Goal: Communication & Community: Ask a question

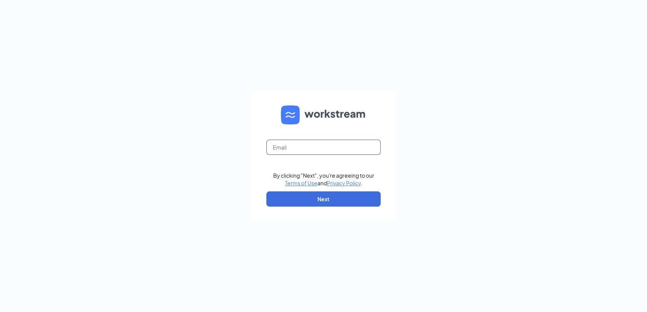
click at [311, 149] on input "text" at bounding box center [323, 147] width 114 height 15
type input "wingstop514@wingmgt.com"
click at [327, 199] on button "Next" at bounding box center [323, 199] width 114 height 15
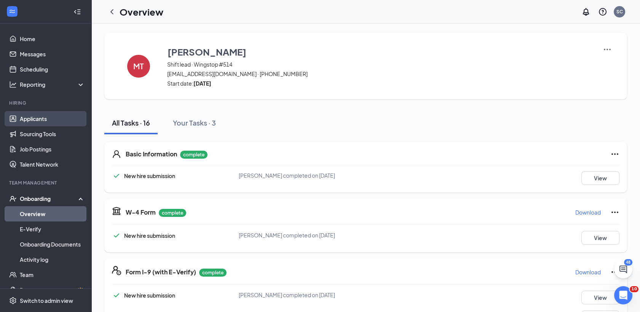
click at [38, 118] on link "Applicants" at bounding box center [52, 118] width 65 height 15
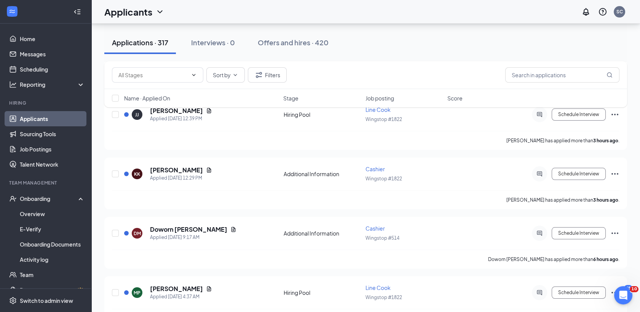
scroll to position [95, 0]
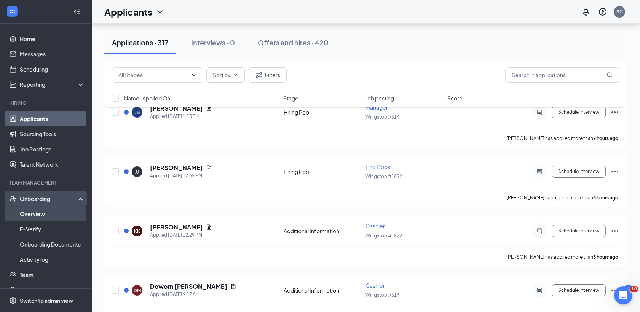
click at [41, 215] on link "Overview" at bounding box center [52, 214] width 65 height 15
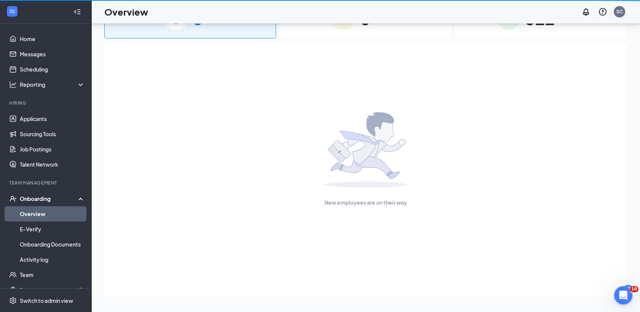
scroll to position [34, 0]
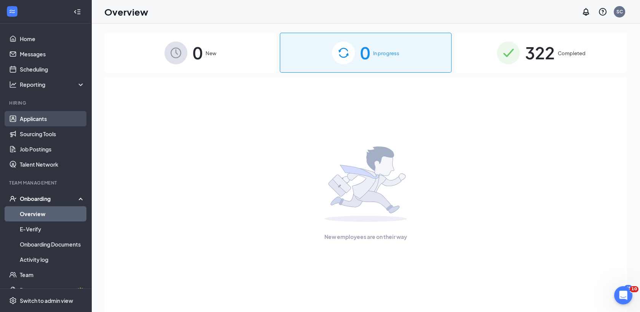
click at [42, 118] on link "Applicants" at bounding box center [52, 118] width 65 height 15
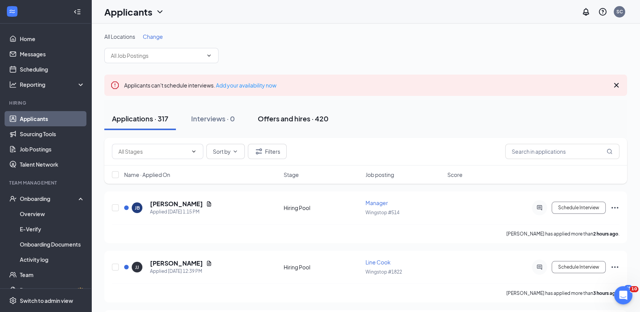
click at [275, 117] on div "Offers and hires · 420" at bounding box center [293, 119] width 71 height 10
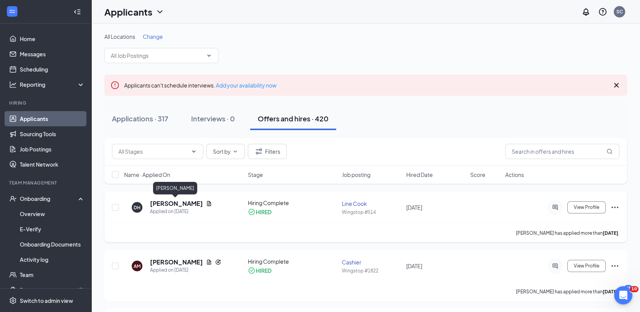
click at [170, 200] on h5 "[PERSON_NAME]" at bounding box center [176, 204] width 53 height 8
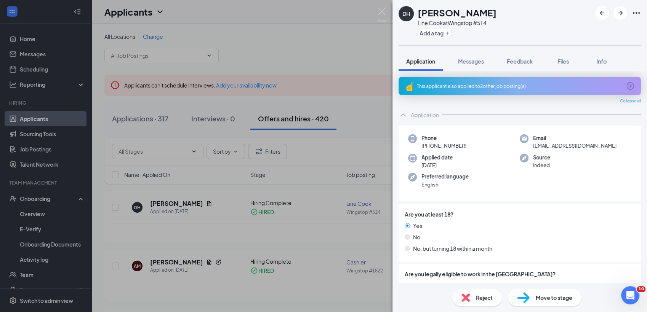
click at [171, 202] on div "DH [PERSON_NAME] Line Cook at Wingstop #514 Add a tag Application Messages Feed…" at bounding box center [323, 156] width 647 height 312
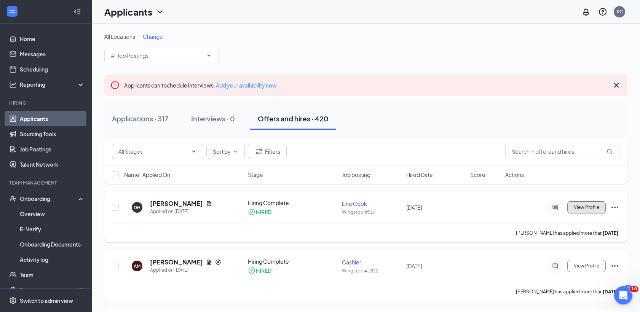
click at [583, 210] on button "View Profile" at bounding box center [587, 208] width 38 height 12
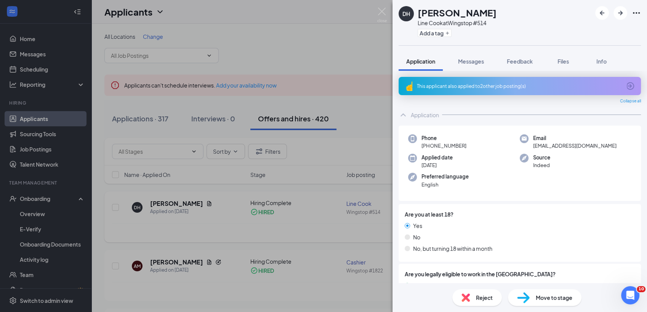
click at [583, 210] on div at bounding box center [543, 214] width 181 height 8
click at [361, 159] on div "DH [PERSON_NAME] Line Cook at Wingstop #514 Add a tag Application Messages Feed…" at bounding box center [323, 156] width 647 height 312
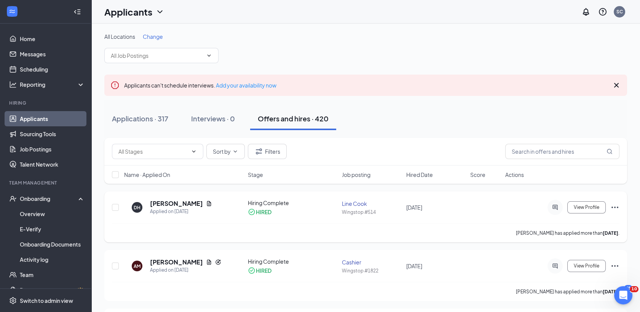
click at [613, 206] on icon "Ellipses" at bounding box center [615, 207] width 9 height 9
click at [508, 270] on div "View Profile" at bounding box center [563, 266] width 114 height 15
click at [184, 207] on h5 "[PERSON_NAME]" at bounding box center [176, 204] width 53 height 8
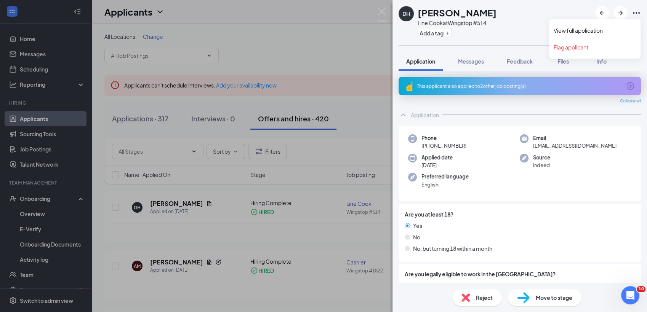
click at [634, 13] on icon "Ellipses" at bounding box center [636, 13] width 7 height 2
click at [600, 58] on span "Info" at bounding box center [601, 61] width 10 height 7
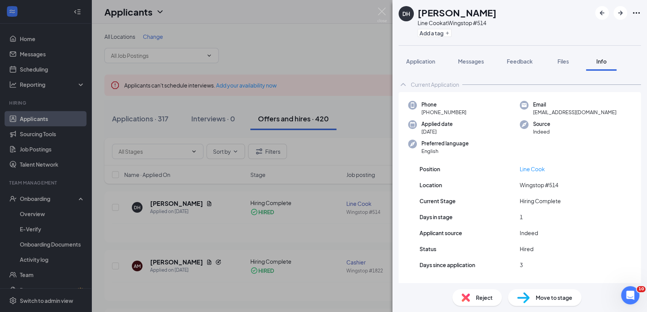
click at [635, 104] on div "Current Application Phone [PHONE_NUMBER] Email [EMAIL_ADDRESS][DOMAIN_NAME] App…" at bounding box center [519, 177] width 255 height 213
click at [638, 123] on div "Current Application Phone [PHONE_NUMBER] Email [EMAIL_ADDRESS][DOMAIN_NAME] App…" at bounding box center [519, 177] width 255 height 213
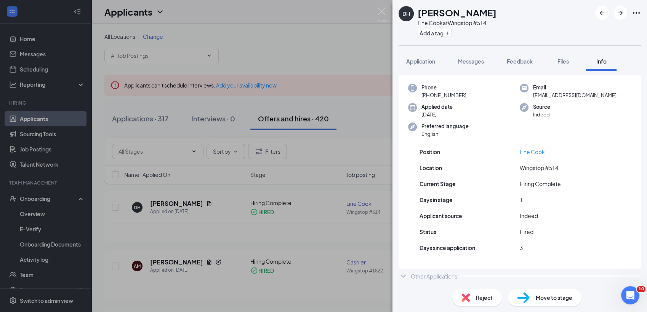
click at [491, 173] on div "Position Line Cook Location Wingstop #514 Current Stage Hiring Complete Days in…" at bounding box center [520, 204] width 242 height 130
click at [295, 235] on div "DH [PERSON_NAME] Line Cook at Wingstop #514 Add a tag Application Messages Feed…" at bounding box center [323, 156] width 647 height 312
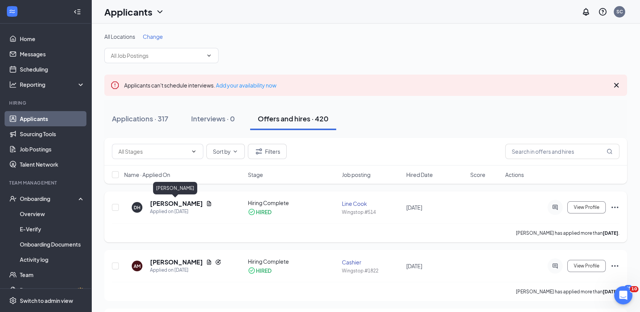
click at [179, 206] on h5 "[PERSON_NAME]" at bounding box center [176, 204] width 53 height 8
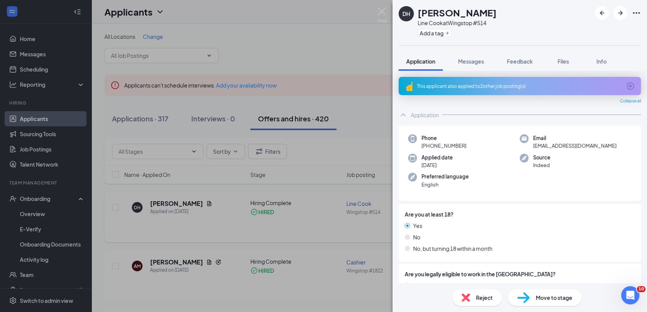
click at [179, 206] on div "DH [PERSON_NAME] Line Cook at Wingstop #514 Add a tag Application Messages Feed…" at bounding box center [323, 156] width 647 height 312
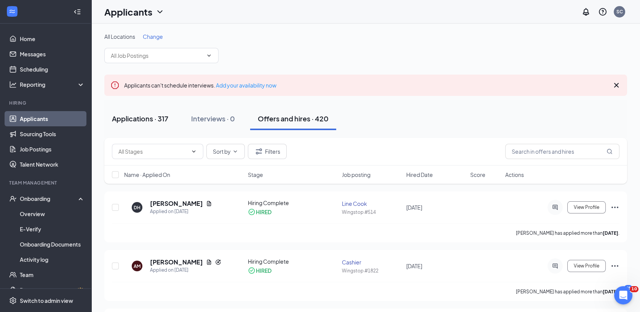
click at [134, 122] on div "Applications · 317" at bounding box center [140, 119] width 56 height 10
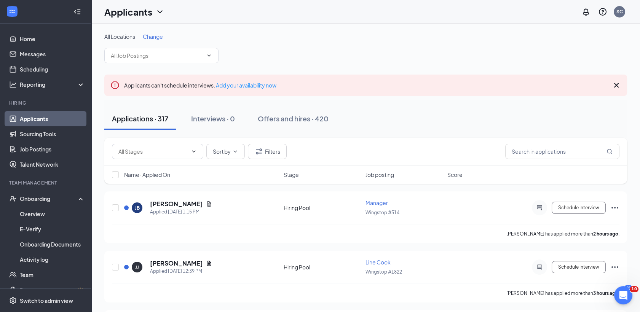
click at [152, 35] on span "Change" at bounding box center [153, 36] width 20 height 7
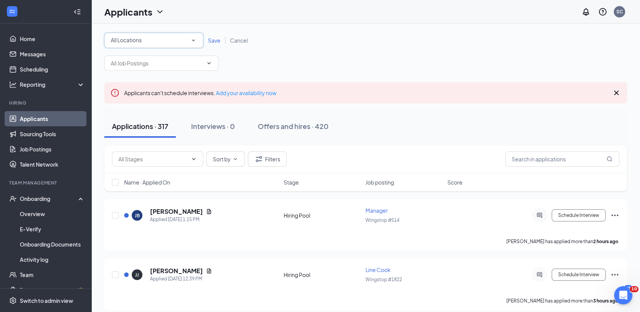
click at [151, 38] on div "All Locations" at bounding box center [154, 40] width 86 height 9
click at [143, 98] on span "Wingstop #514" at bounding box center [129, 98] width 38 height 7
click at [215, 42] on span "Save" at bounding box center [214, 40] width 13 height 7
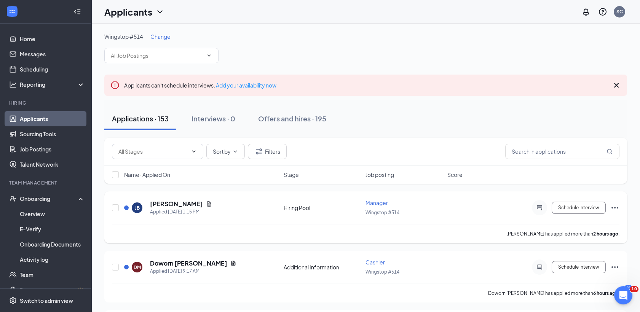
click at [435, 235] on div "[PERSON_NAME] has applied more than 2 hours ago ." at bounding box center [366, 233] width 508 height 19
click at [185, 203] on h5 "[PERSON_NAME]" at bounding box center [176, 204] width 53 height 8
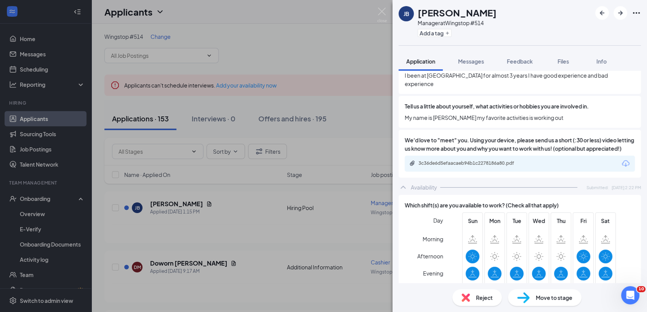
scroll to position [456, 0]
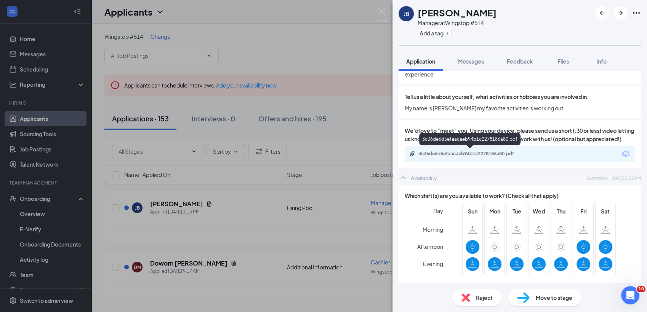
click at [455, 154] on div "3c36de6d5efaacaeb94b1c2278186a80.pdf" at bounding box center [471, 154] width 107 height 6
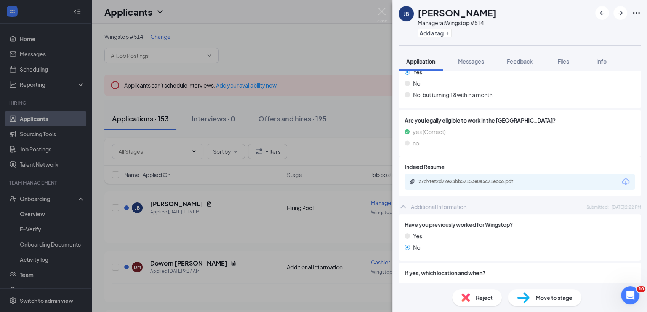
scroll to position [130, 0]
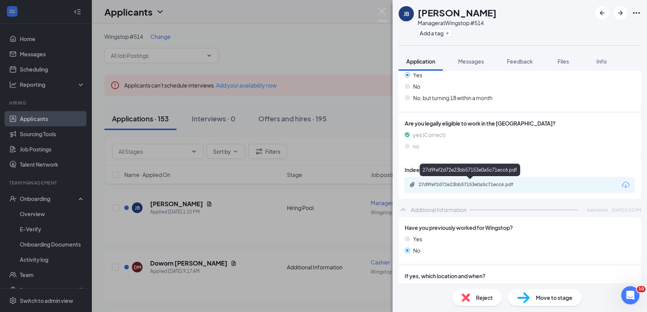
click at [500, 187] on div "27d9fef2d72e23bb57153e0a5c71ecc6.pdf" at bounding box center [471, 185] width 107 height 6
click at [243, 215] on div "[PERSON_NAME] Manager at Wingstop #514 Add a tag Application Messages Feedback …" at bounding box center [323, 156] width 647 height 312
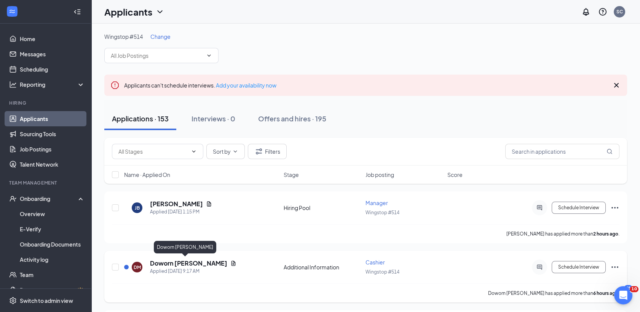
click at [189, 261] on h5 "Doworn [PERSON_NAME]" at bounding box center [188, 263] width 77 height 8
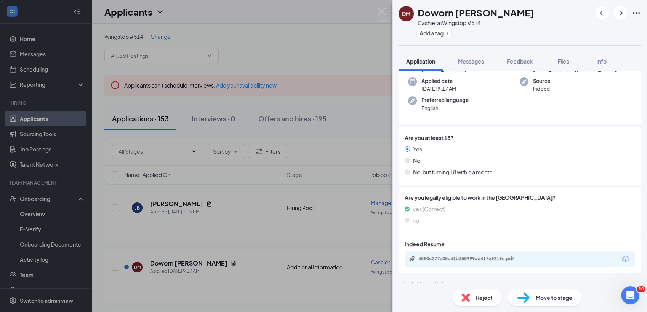
scroll to position [84, 0]
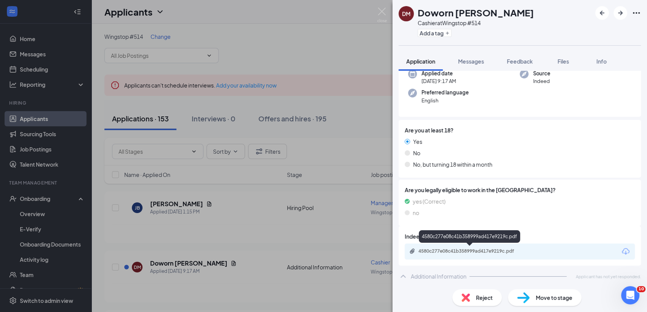
click at [530, 251] on div "4580c277e08c41b358999ad417e9219c.pdf" at bounding box center [470, 251] width 123 height 6
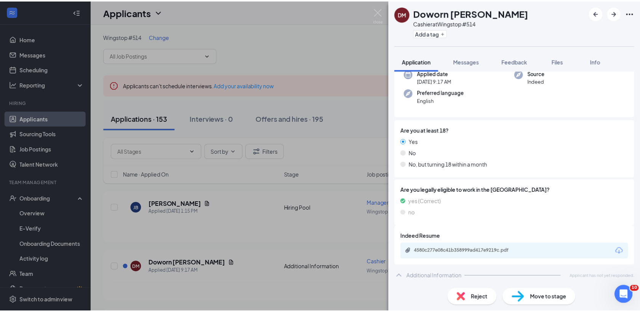
scroll to position [82, 0]
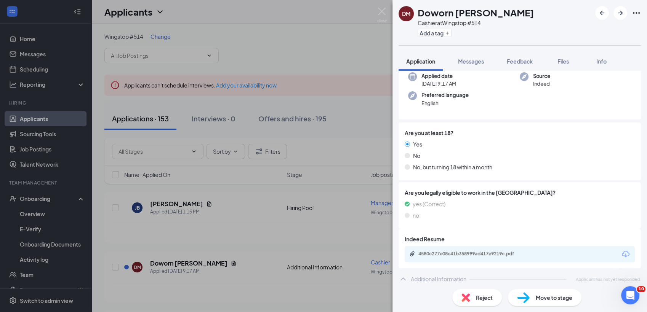
click at [304, 210] on div "DM Doworn [PERSON_NAME] Cashier at Wingstop #514 Add a tag Application Messages…" at bounding box center [323, 156] width 647 height 312
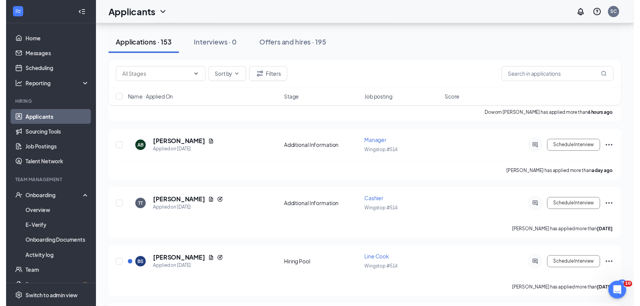
scroll to position [168, 0]
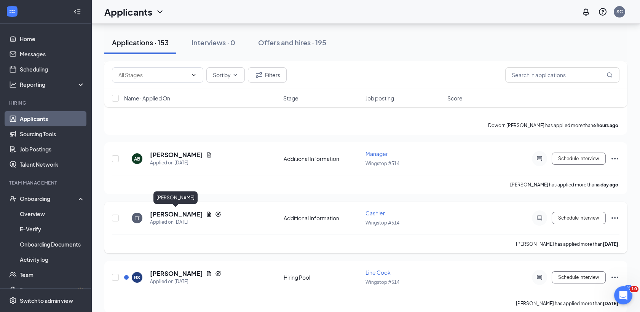
click at [167, 213] on h5 "[PERSON_NAME]" at bounding box center [176, 214] width 53 height 8
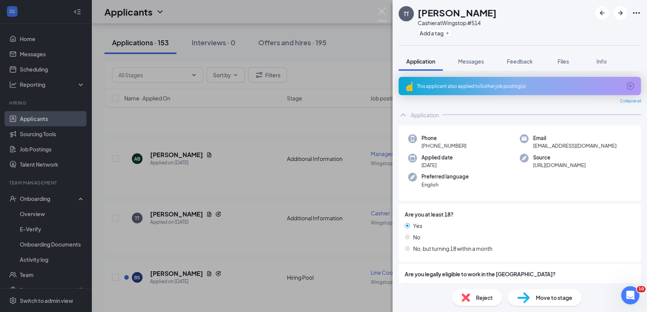
click at [268, 196] on div "TT [PERSON_NAME] at Wingstop #514 Add a tag Application Messages Feedback Files…" at bounding box center [323, 156] width 647 height 312
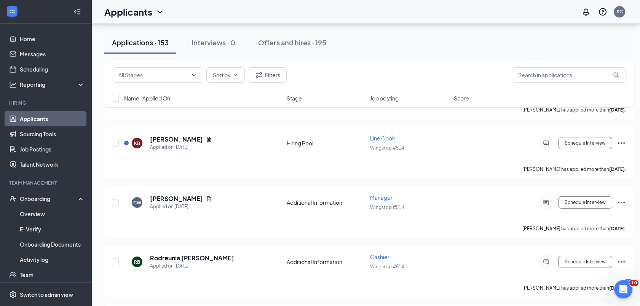
scroll to position [421, 0]
click at [182, 254] on h5 "Rodreunia [PERSON_NAME]" at bounding box center [192, 258] width 84 height 8
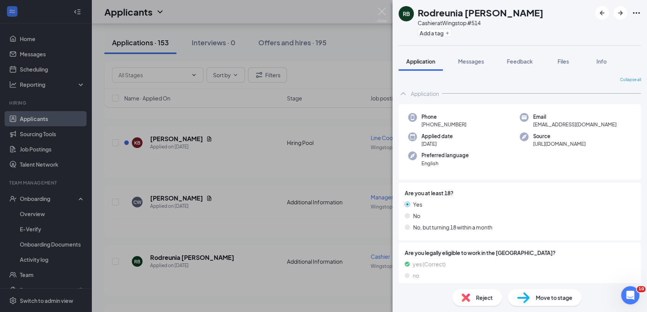
click at [572, 104] on div "Phone [PHONE_NUMBER] Email [EMAIL_ADDRESS][DOMAIN_NAME] Applied date [DATE] Sou…" at bounding box center [520, 142] width 242 height 76
click at [381, 11] on img at bounding box center [382, 15] width 10 height 15
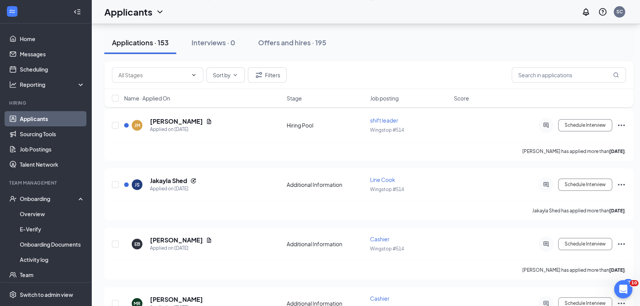
scroll to position [1406, 0]
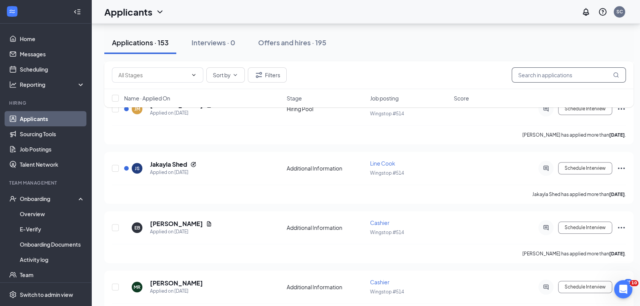
click at [528, 77] on input "text" at bounding box center [569, 74] width 114 height 15
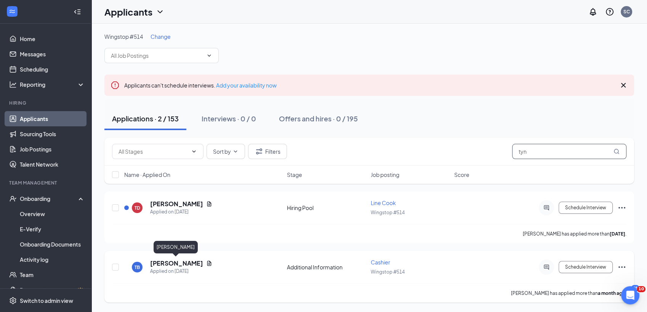
type input "tyn"
click at [178, 263] on h5 "[PERSON_NAME]" at bounding box center [176, 263] width 53 height 8
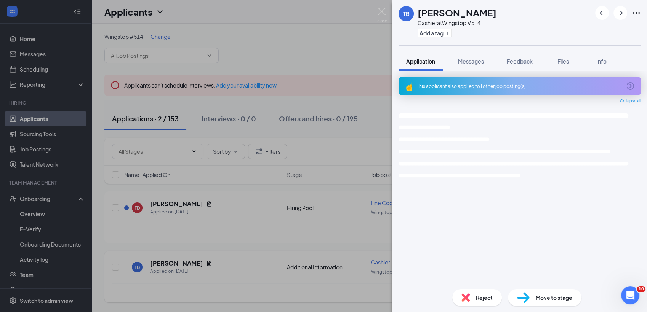
click at [178, 263] on div "TB [PERSON_NAME] Cashier at Wingstop #514 Add a tag Application Messages Feedba…" at bounding box center [323, 156] width 647 height 312
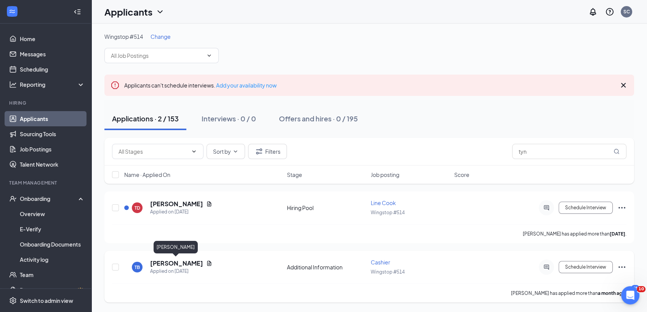
click at [178, 263] on h5 "[PERSON_NAME]" at bounding box center [176, 263] width 53 height 8
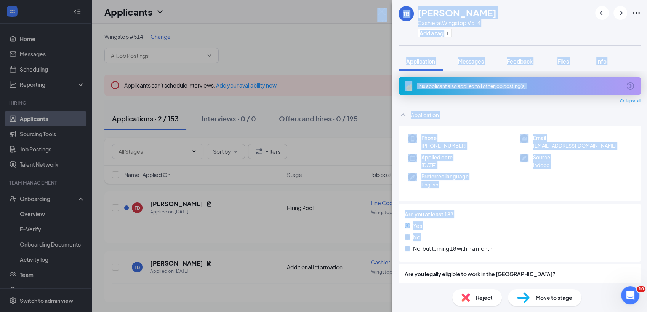
drag, startPoint x: 192, startPoint y: 260, endPoint x: 253, endPoint y: 334, distance: 95.8
click at [253, 312] on html "Home Messages Scheduling Reporting Hiring Applicants Sourcing Tools Job Posting…" at bounding box center [323, 156] width 647 height 312
click at [451, 231] on div "Yes No No, but turning 18 within a month" at bounding box center [520, 239] width 230 height 34
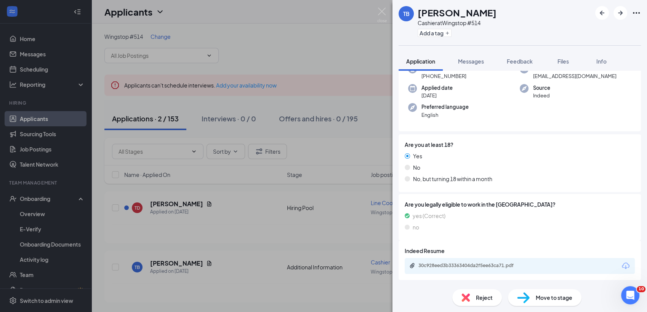
scroll to position [84, 0]
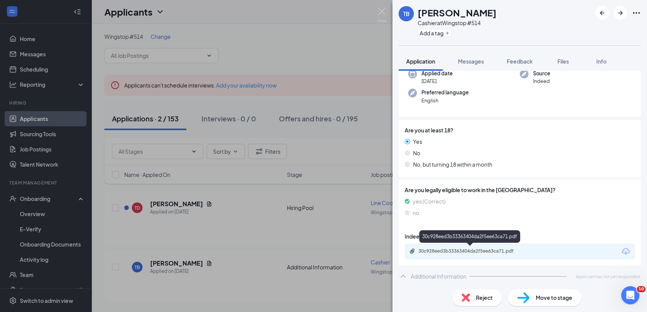
click at [469, 248] on div "30c928eed3b33363404da2f5ee63ca71.pdf" at bounding box center [471, 251] width 107 height 6
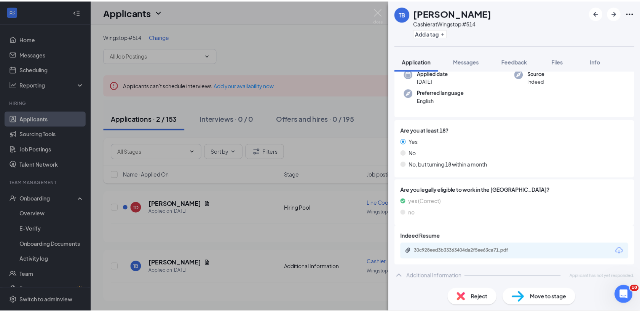
scroll to position [82, 0]
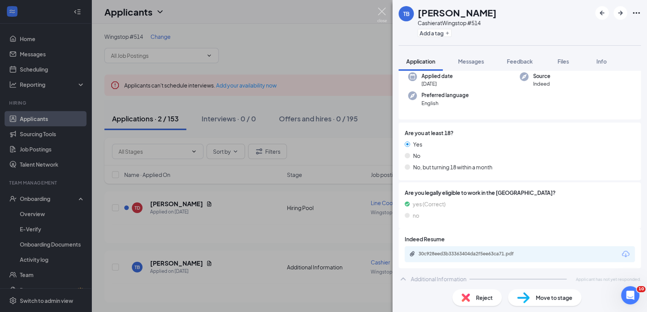
click at [381, 14] on img at bounding box center [382, 15] width 10 height 15
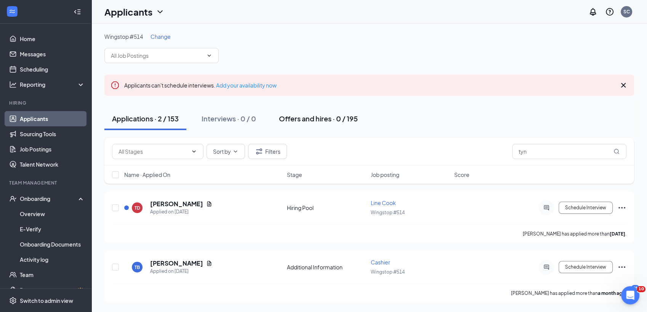
click at [301, 118] on div "Offers and hires · 0 / 195" at bounding box center [318, 119] width 79 height 10
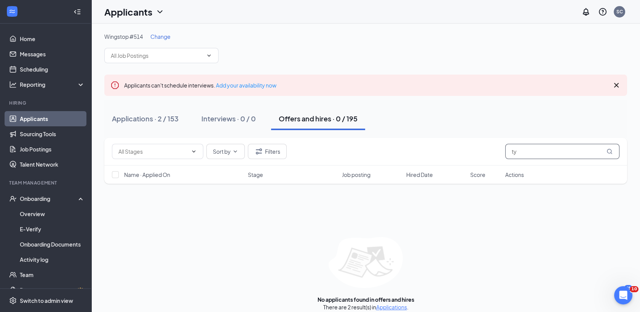
type input "t"
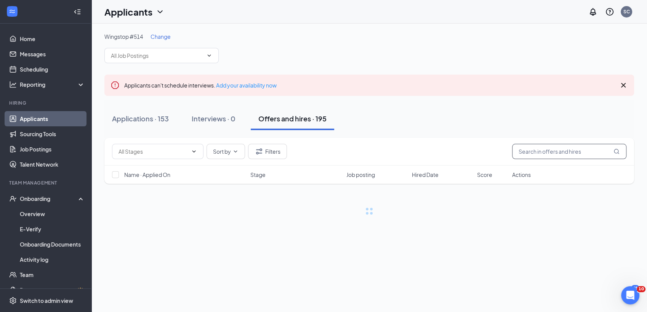
click at [528, 150] on input "text" at bounding box center [569, 151] width 114 height 15
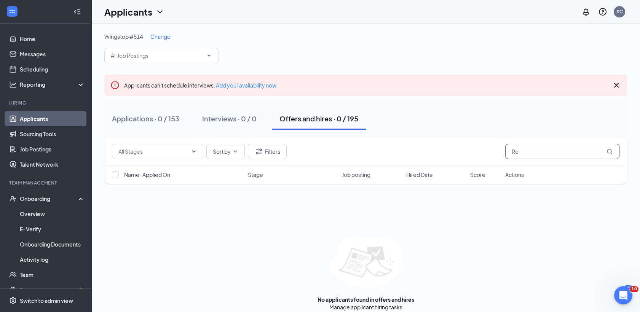
type input "R"
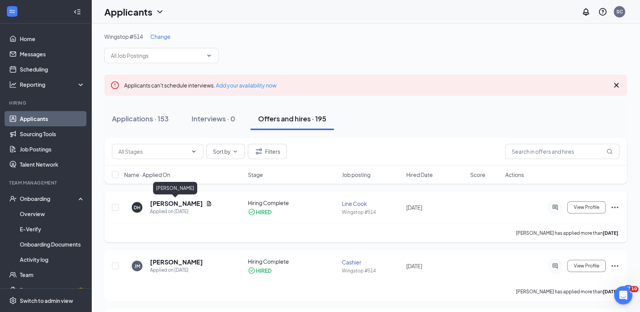
click at [179, 203] on h5 "[PERSON_NAME]" at bounding box center [176, 204] width 53 height 8
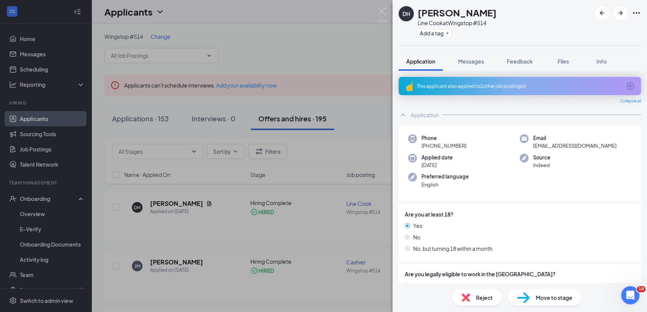
click at [325, 248] on div "DH [PERSON_NAME] Line Cook at Wingstop #514 Add a tag Application Messages Feed…" at bounding box center [323, 156] width 647 height 312
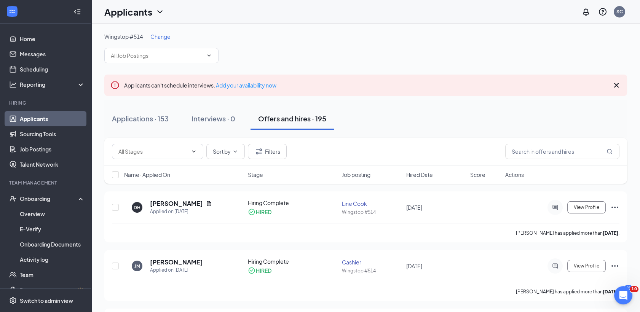
click at [41, 118] on link "Applicants" at bounding box center [52, 118] width 65 height 15
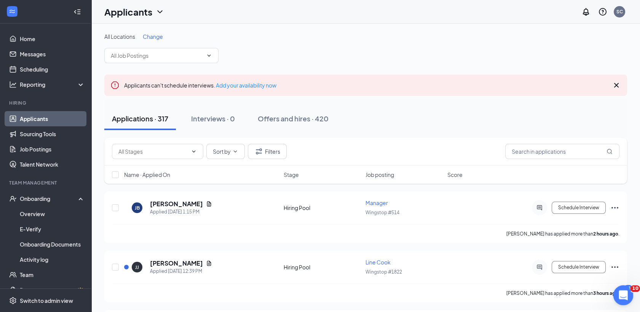
click at [623, 295] on icon "Open Intercom Messenger" at bounding box center [622, 294] width 5 height 6
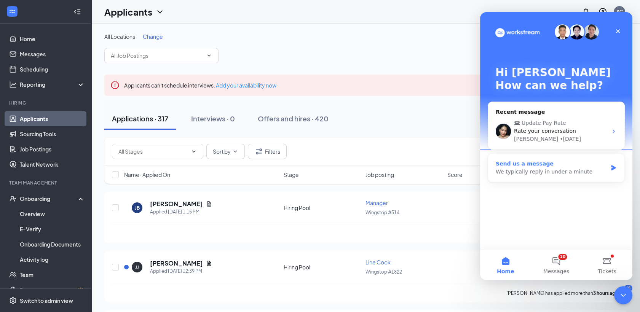
click at [500, 173] on div "We typically reply in under a minute" at bounding box center [552, 172] width 112 height 8
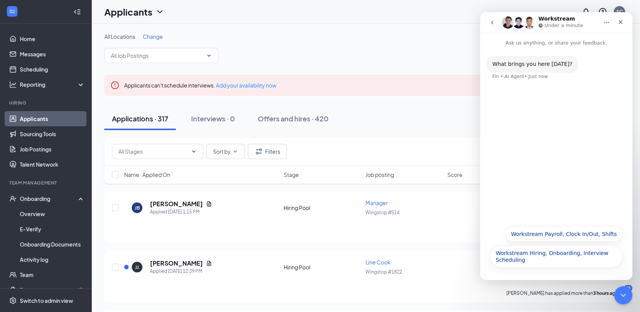
click at [507, 88] on div "What brings you here [DATE]? Fin • AI Agent • Just now" at bounding box center [557, 73] width 140 height 34
click at [540, 82] on div "What brings you here [DATE]? Fin • AI Agent • Just now" at bounding box center [557, 73] width 140 height 34
click at [582, 76] on div "What brings you here [DATE]? Fin • AI Agent • Just now" at bounding box center [557, 73] width 140 height 34
click at [524, 95] on div "What brings you here [DATE]? Fin • AI Agent • Just now" at bounding box center [556, 134] width 152 height 175
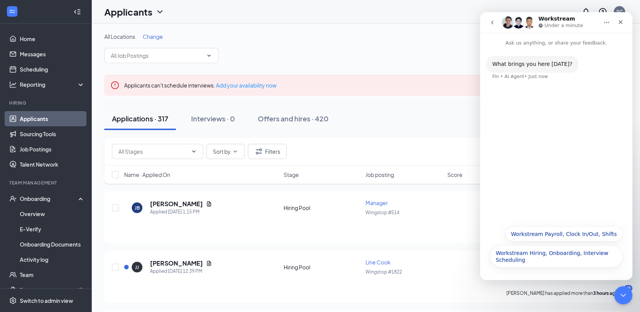
click at [515, 80] on div "What brings you here [DATE]? Fin • AI Agent • Just now" at bounding box center [557, 73] width 140 height 34
click at [537, 78] on div "Fin • AI Agent • Just now" at bounding box center [521, 76] width 56 height 5
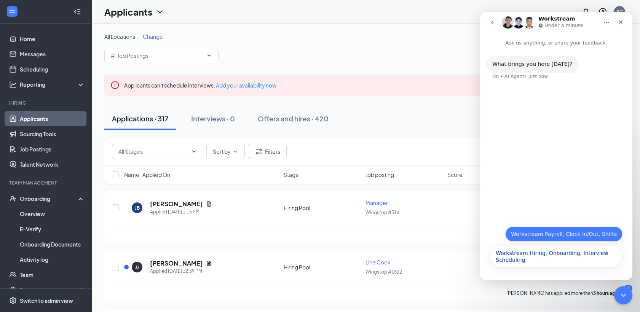
click at [535, 233] on button "Workstream Payroll, Clock In/Out, Shifts" at bounding box center [564, 234] width 117 height 15
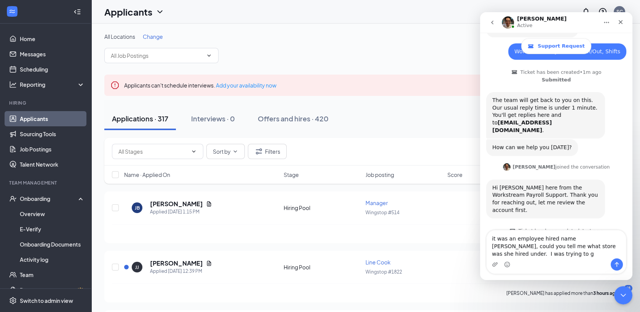
scroll to position [64, 0]
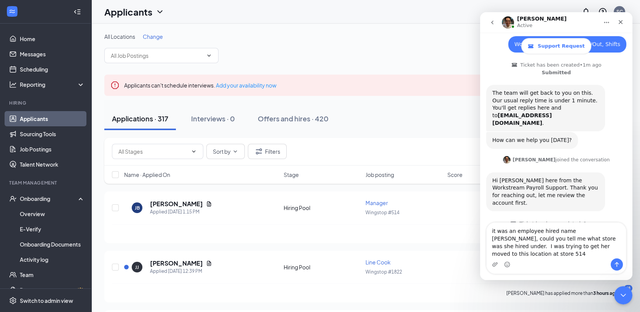
type textarea "it was an employee hired name [PERSON_NAME], could you tell me what store was s…"
click at [619, 265] on icon "Send a message…" at bounding box center [617, 265] width 6 height 6
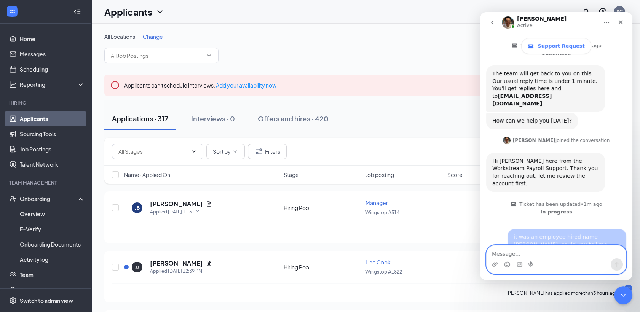
scroll to position [94, 0]
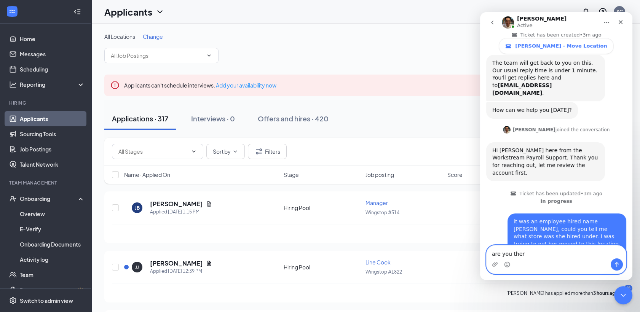
type textarea "are you there"
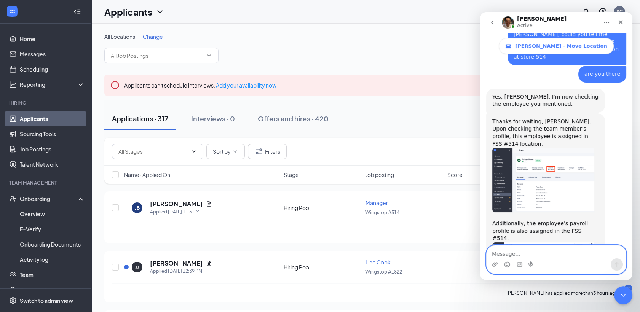
scroll to position [293, 0]
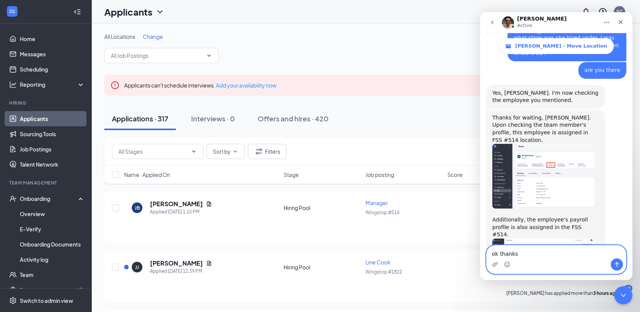
type textarea "ok thanks"
click at [615, 265] on icon "Send a message…" at bounding box center [617, 265] width 6 height 6
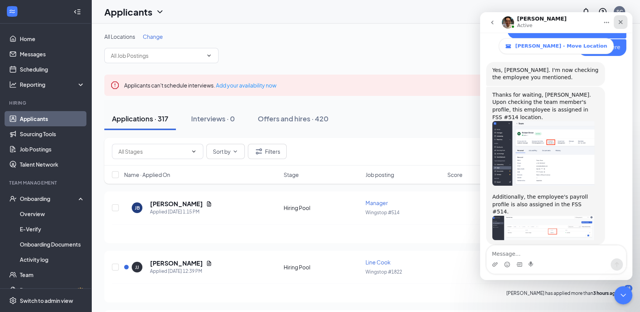
click at [620, 21] on icon "Close" at bounding box center [621, 22] width 4 height 4
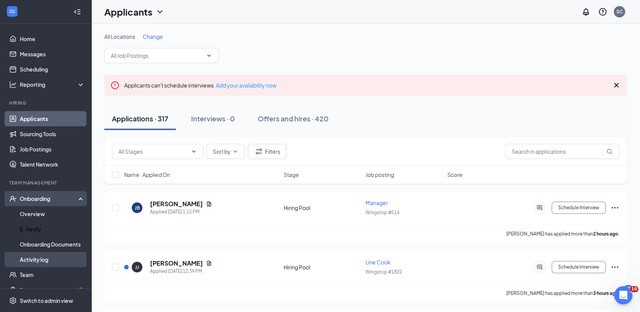
scroll to position [345, 0]
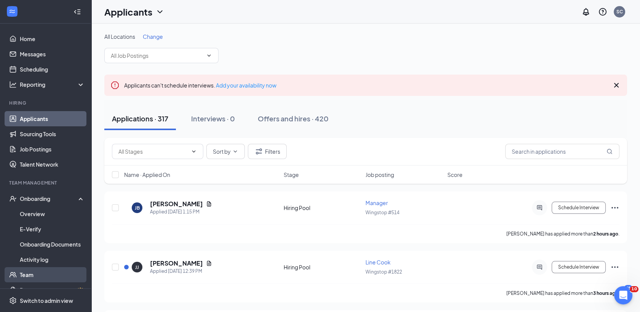
click at [32, 273] on link "Team" at bounding box center [52, 274] width 65 height 15
